Goal: Find specific page/section: Find specific page/section

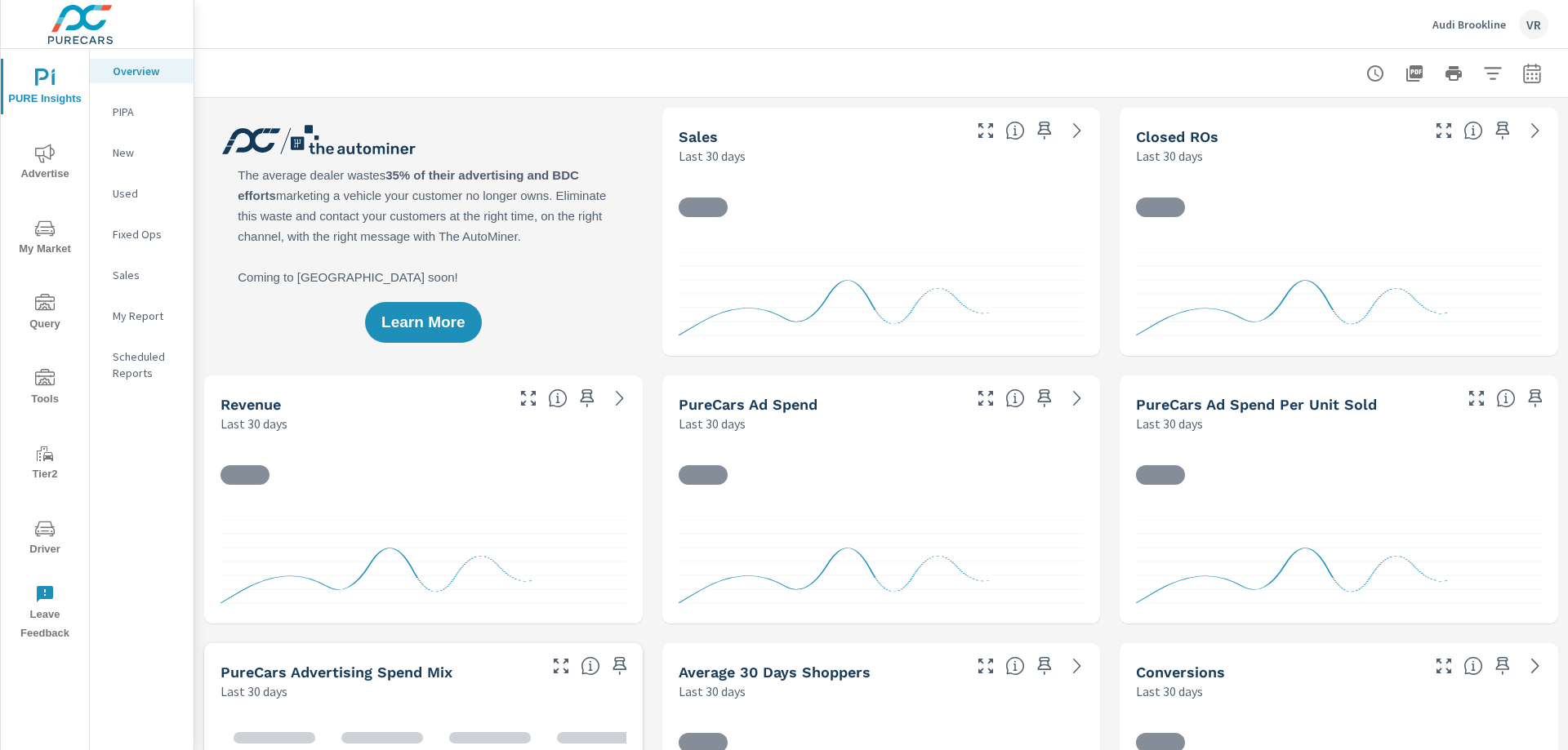
click at [38, 537] on icon "nav menu" at bounding box center [44, 529] width 19 height 19
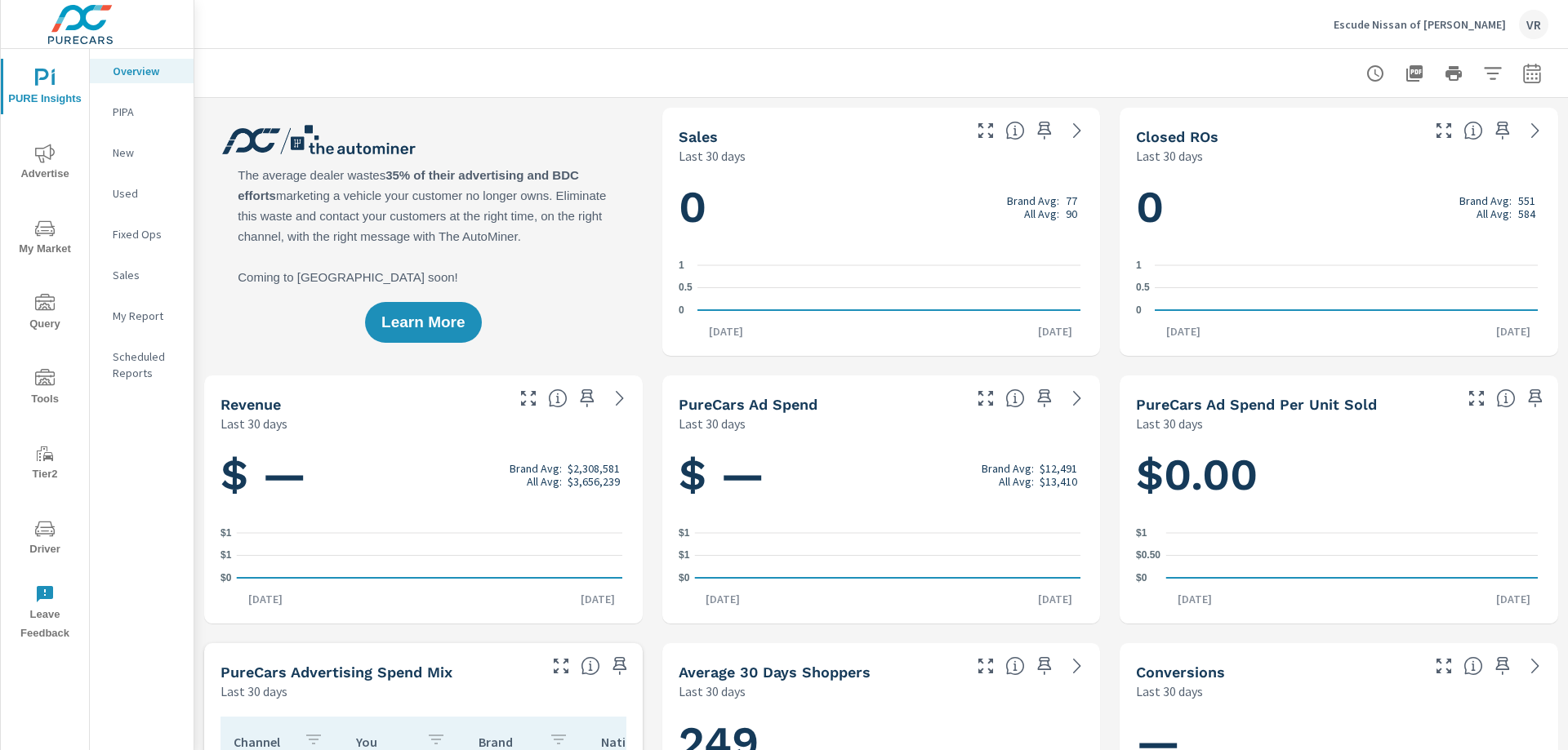
click at [13, 534] on span "Driver" at bounding box center [45, 540] width 79 height 40
